Goal: Check status: Check status

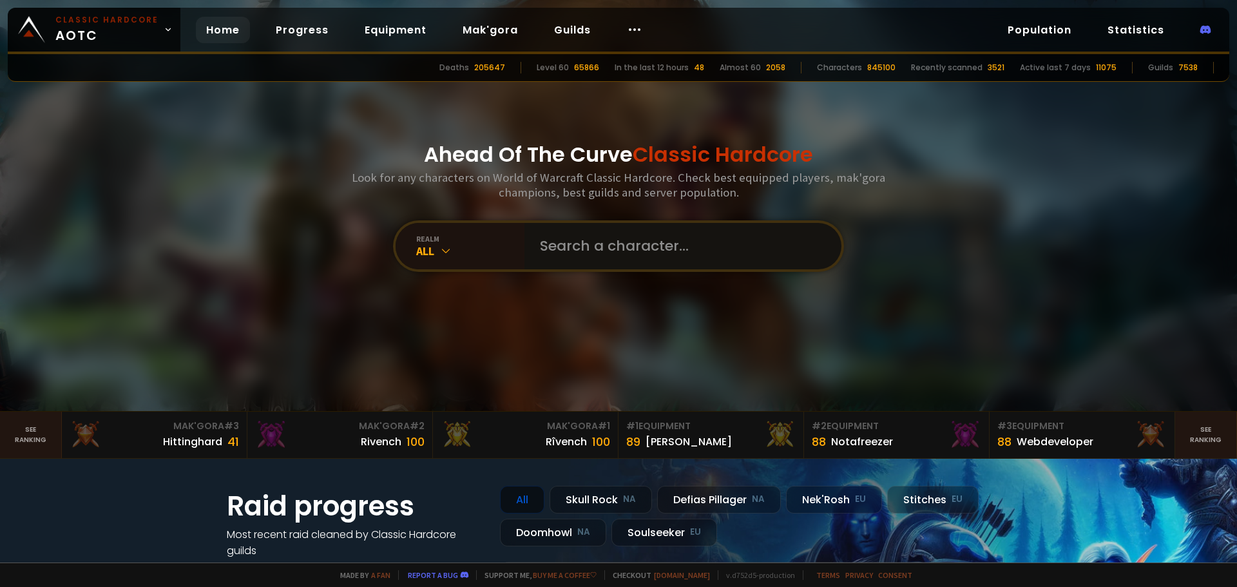
click at [551, 243] on input "text" at bounding box center [679, 246] width 294 height 46
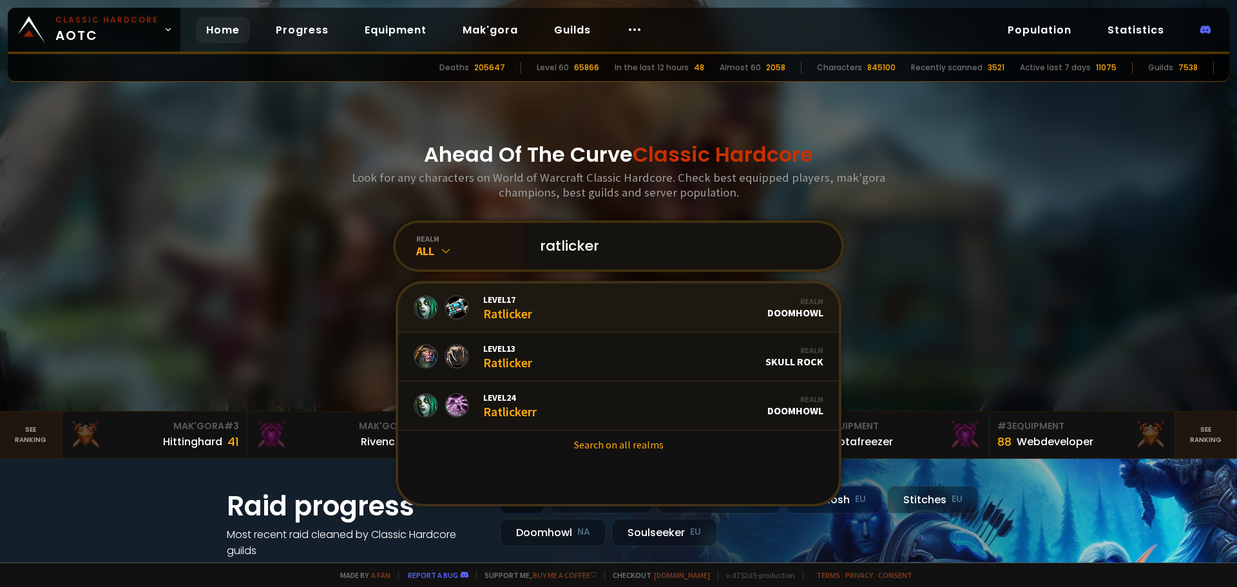
type input "ratlicker"
click at [565, 314] on link "Level 17 Ratlicker Realm Doomhowl" at bounding box center [618, 307] width 441 height 49
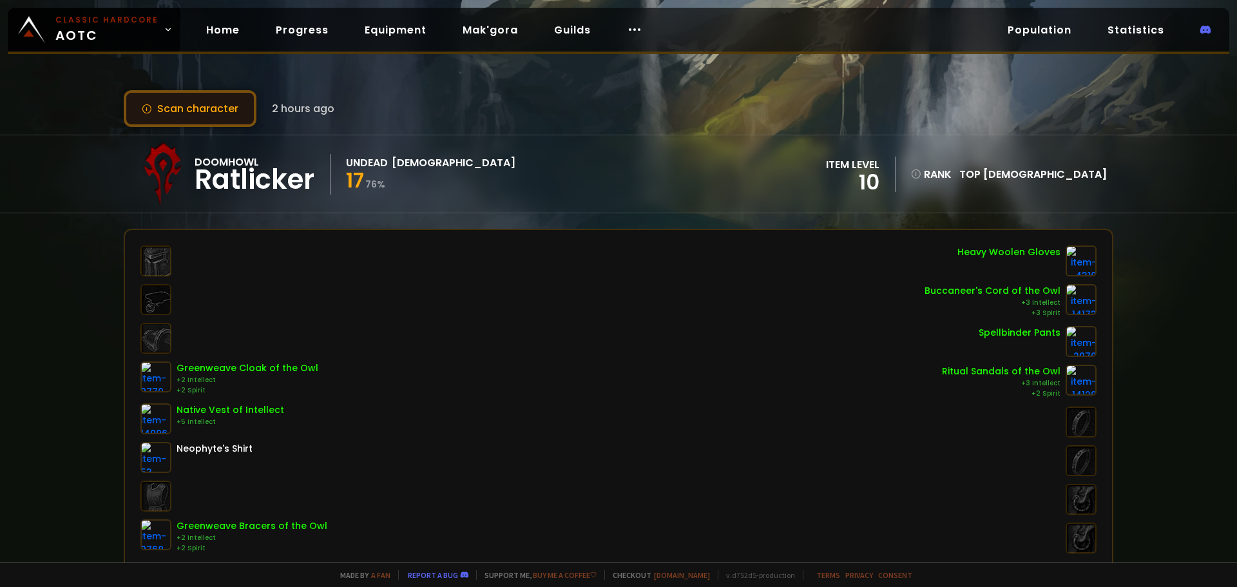
click at [236, 120] on button "Scan character" at bounding box center [190, 108] width 133 height 37
